Goal: Complete application form

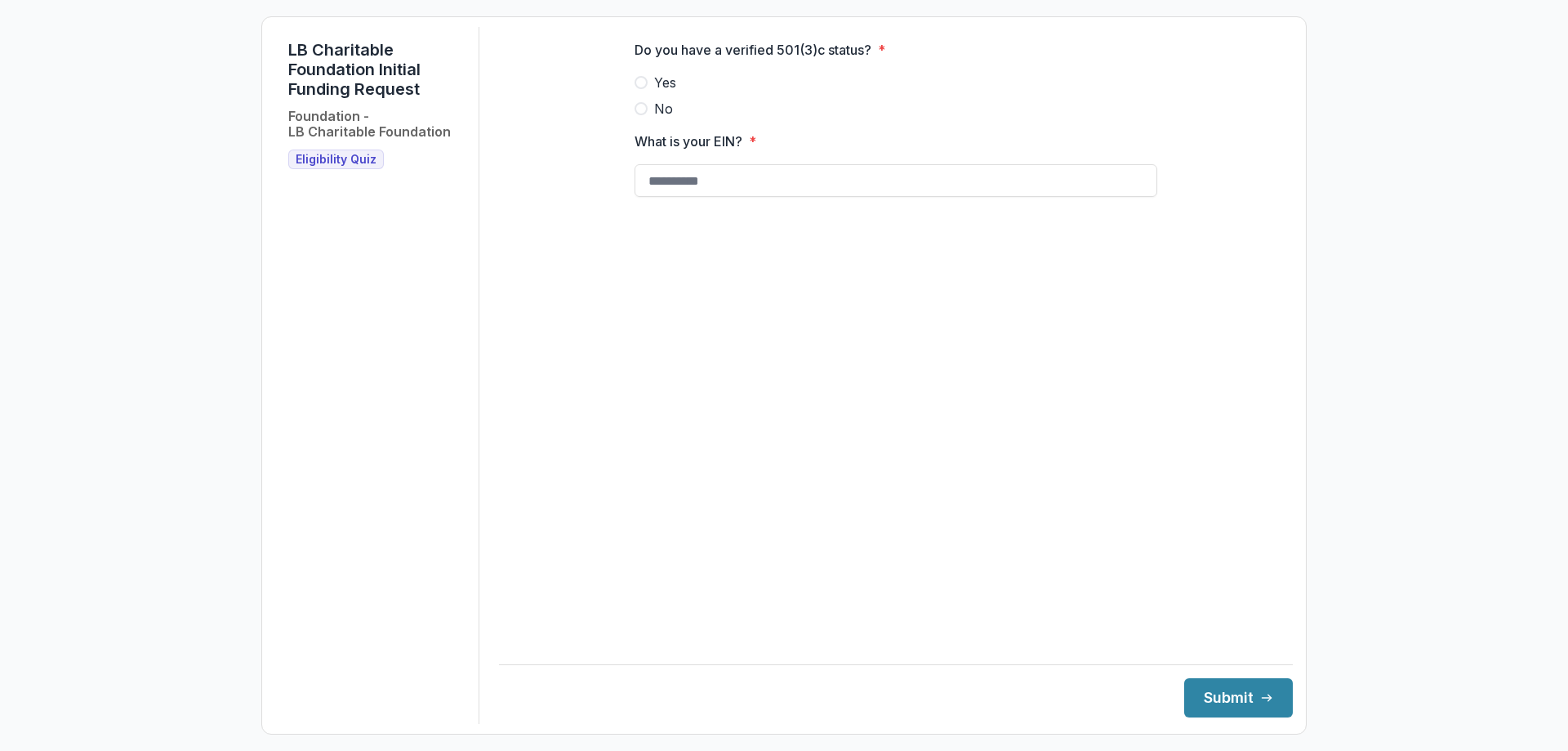
click at [647, 89] on span at bounding box center [641, 83] width 13 height 13
click at [671, 195] on input "What is your EIN? *" at bounding box center [895, 180] width 522 height 33
type input "**********"
click at [1213, 689] on button "Submit" at bounding box center [1238, 697] width 108 height 40
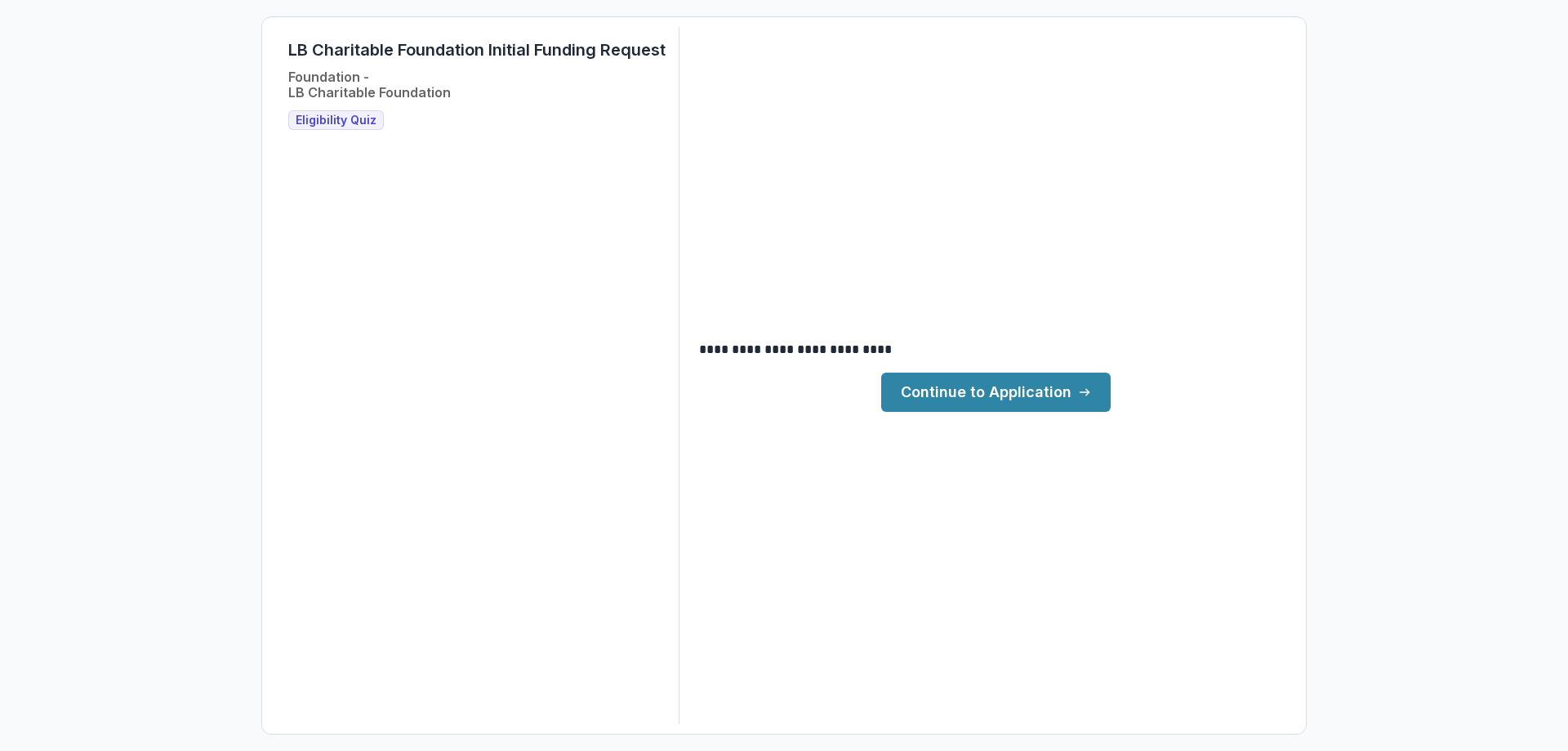
click at [981, 405] on link "Continue to Application" at bounding box center [996, 392] width 230 height 40
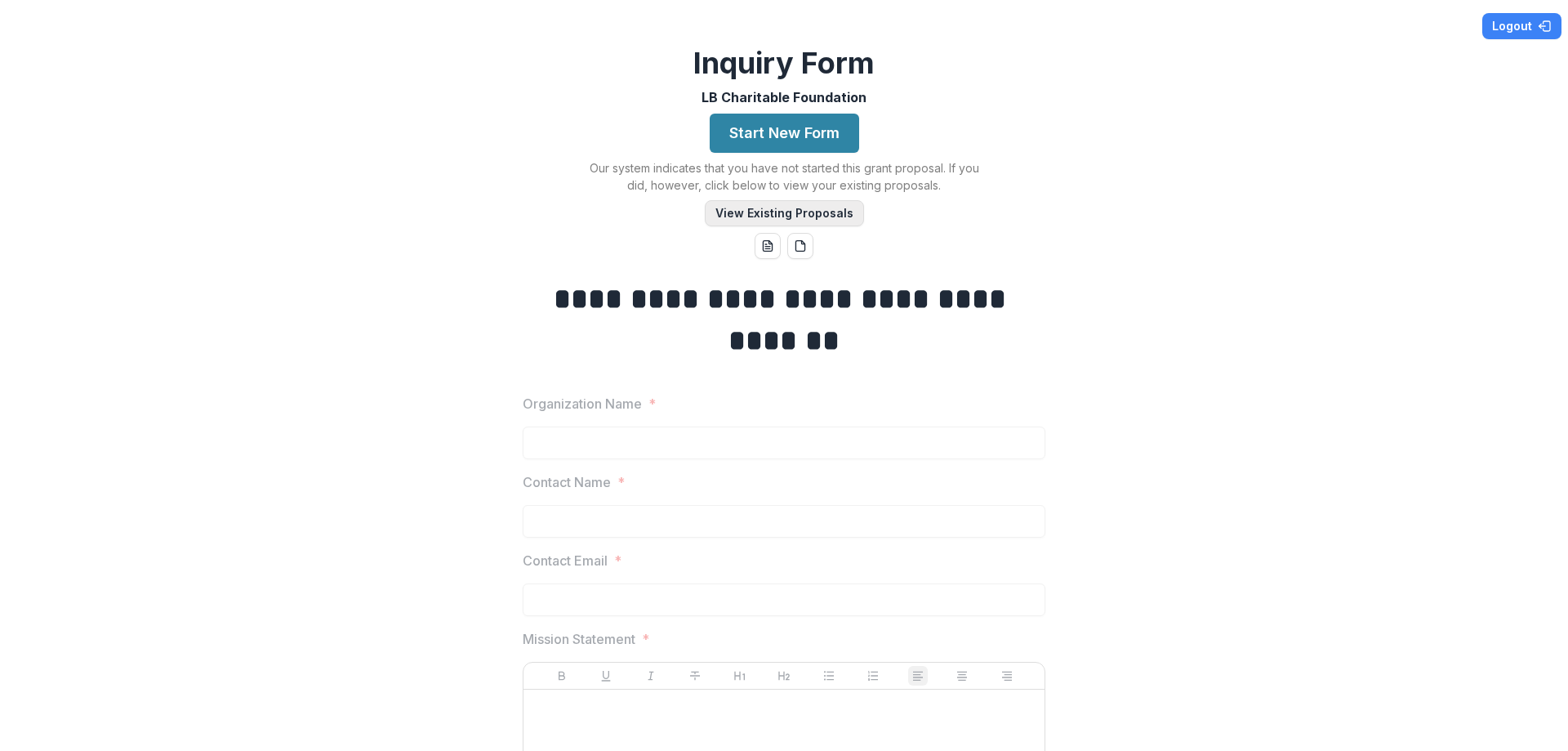
click at [790, 208] on button "View Existing Proposals" at bounding box center [784, 214] width 159 height 26
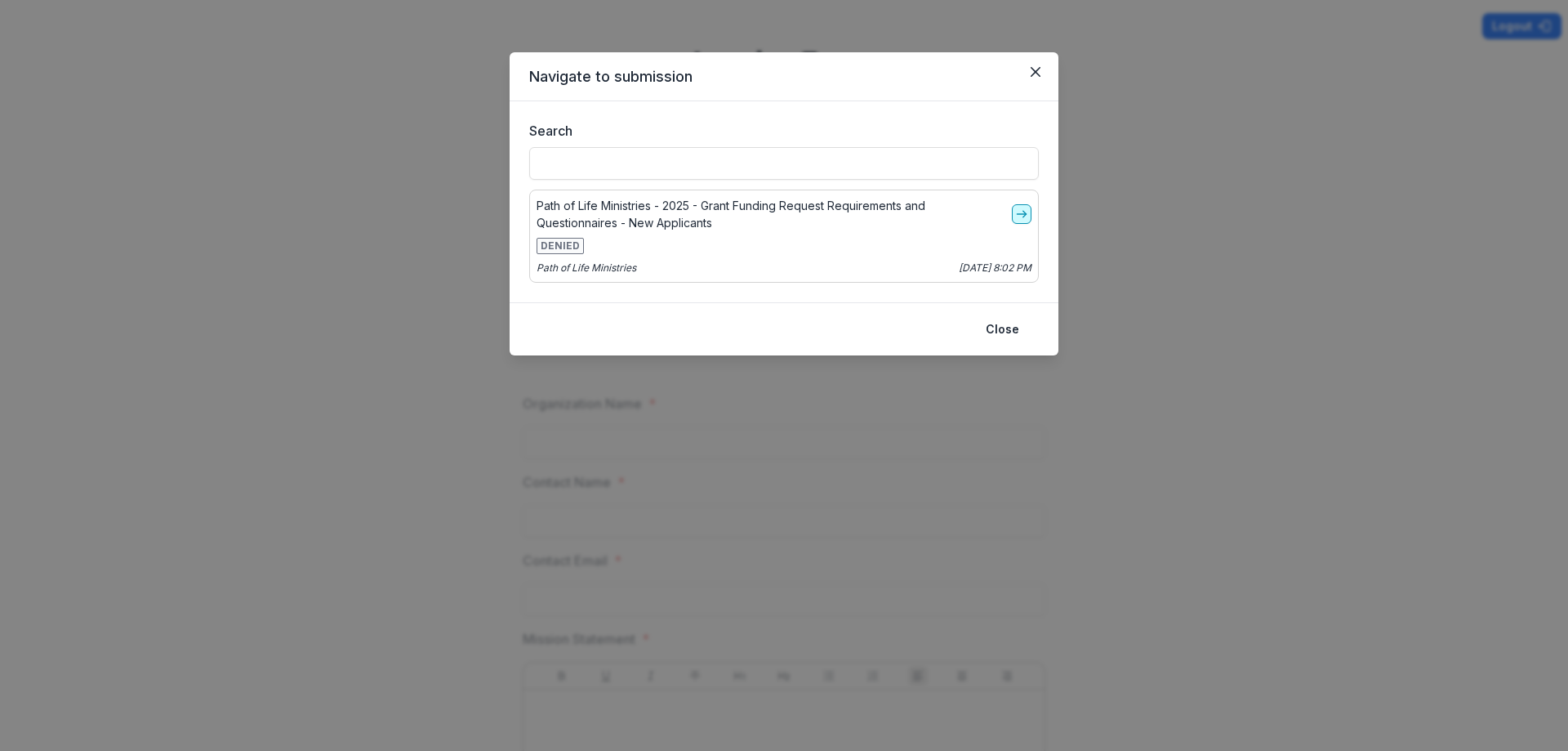
click at [1021, 219] on icon "go-to" at bounding box center [1022, 214] width 13 height 13
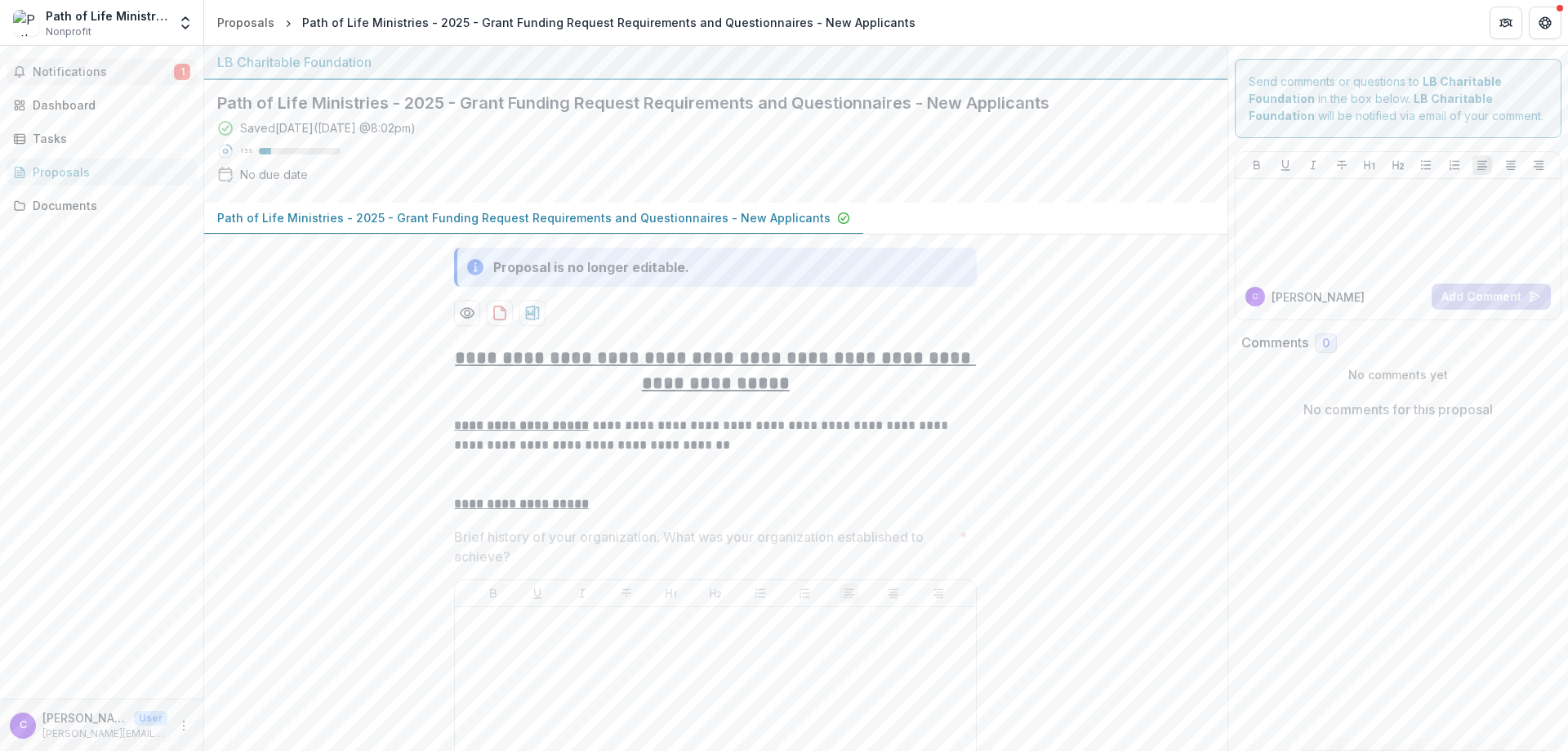
click at [109, 80] on button "Notifications 1" at bounding box center [102, 72] width 190 height 26
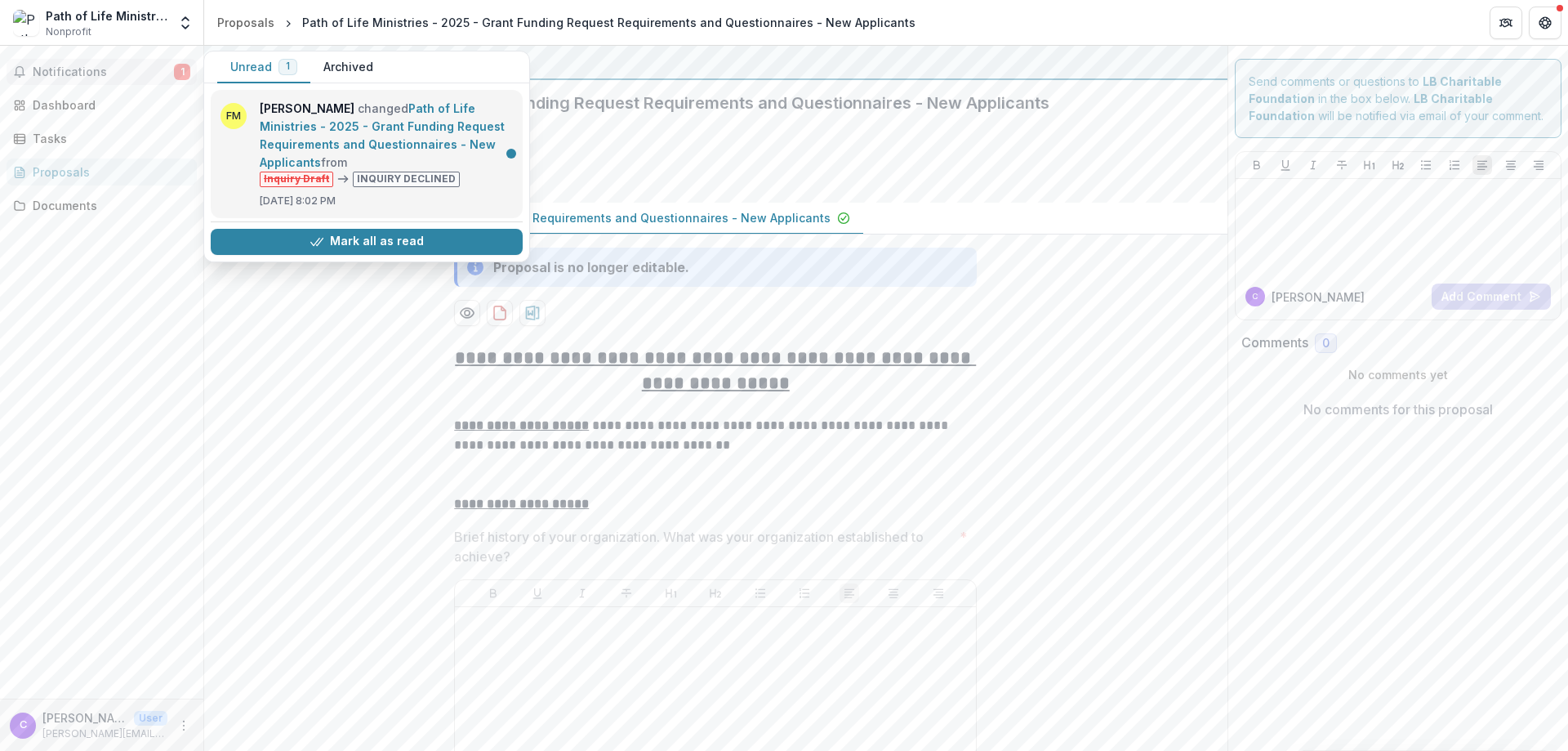
click at [504, 154] on link "Path of Life Ministries - 2025 - Grant Funding Request Requirements and Questio…" at bounding box center [382, 136] width 245 height 68
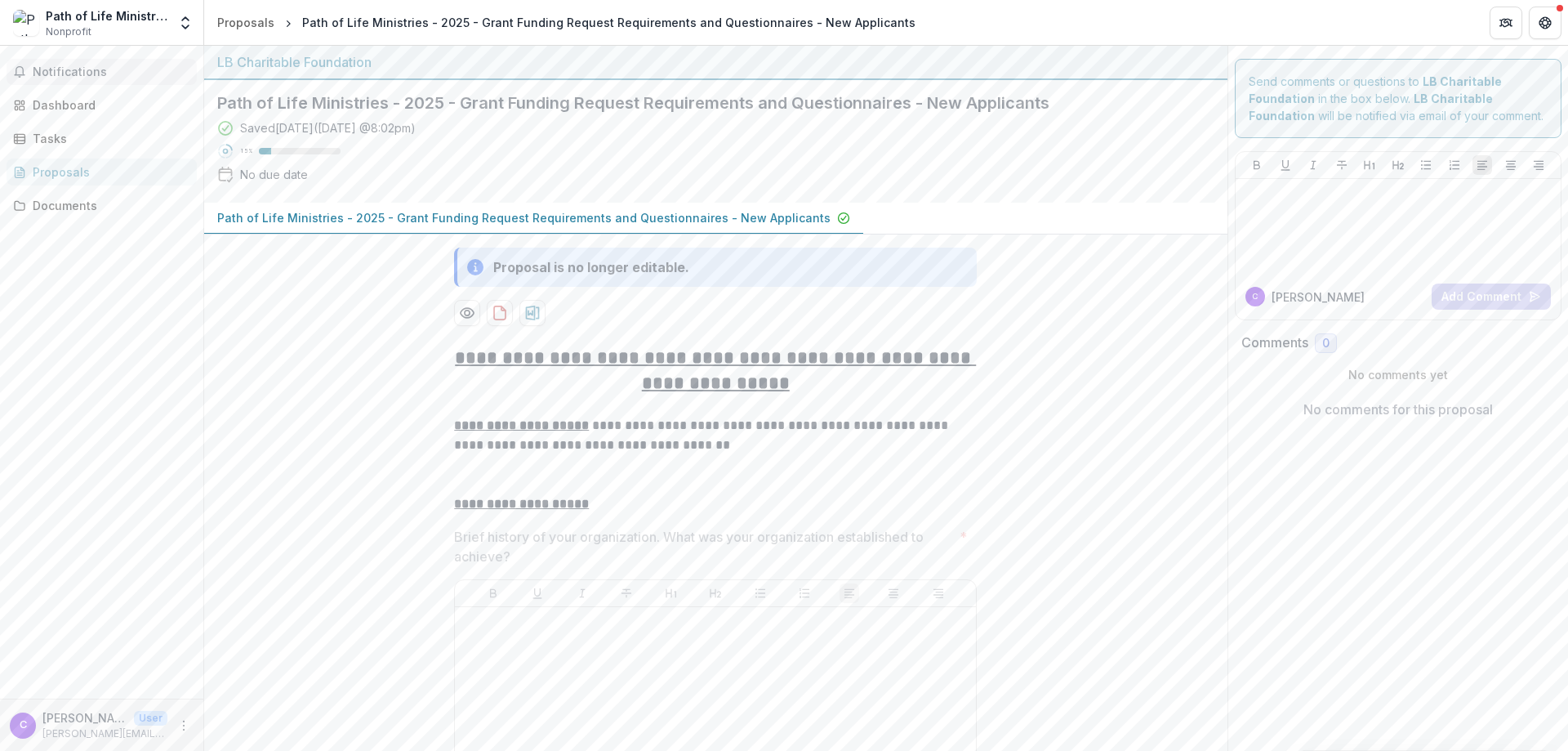
click at [109, 79] on button "Notifications" at bounding box center [102, 72] width 190 height 26
click at [92, 67] on span "Notifications" at bounding box center [111, 72] width 157 height 14
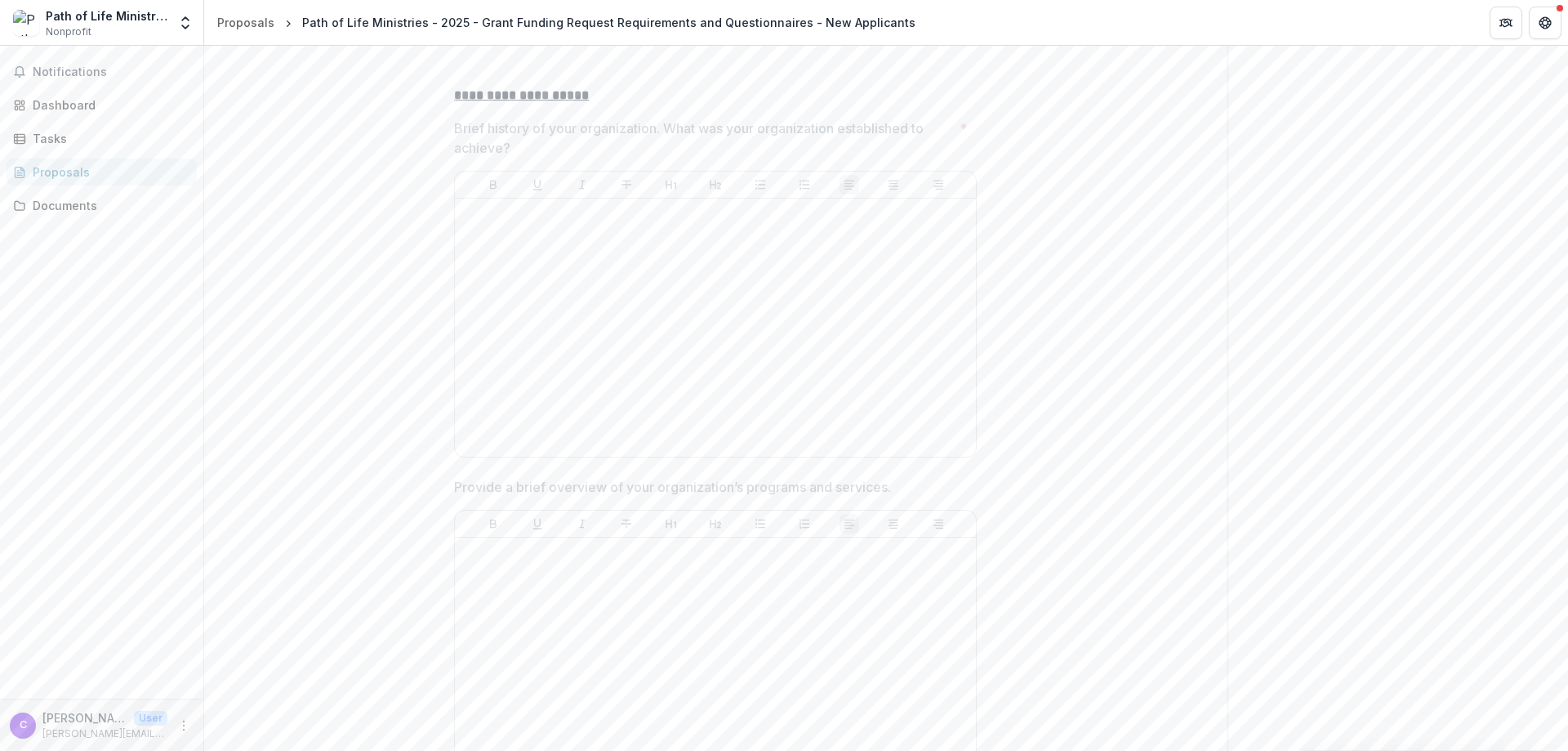
click at [664, 343] on div at bounding box center [715, 328] width 508 height 245
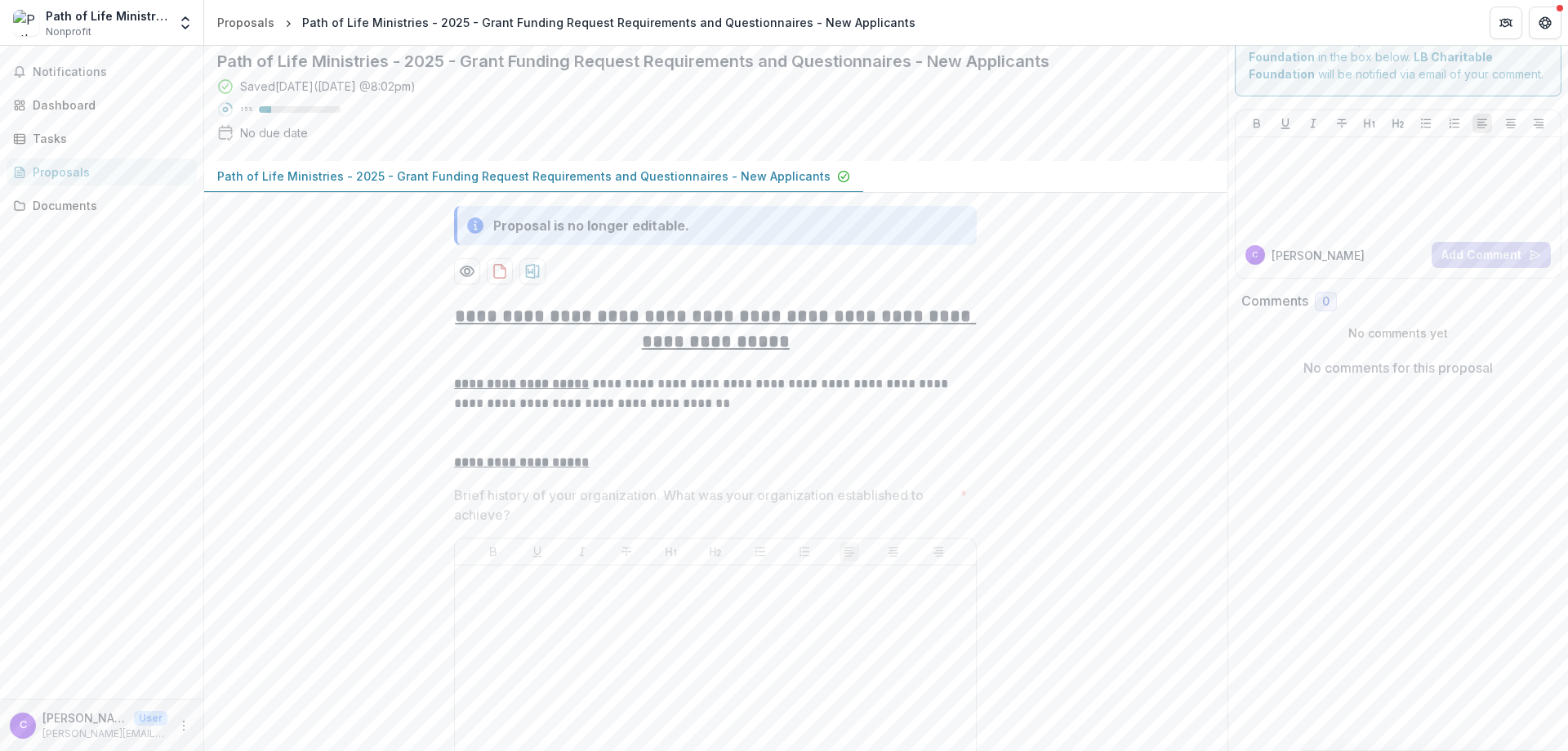
scroll to position [0, 0]
